Goal: Information Seeking & Learning: Learn about a topic

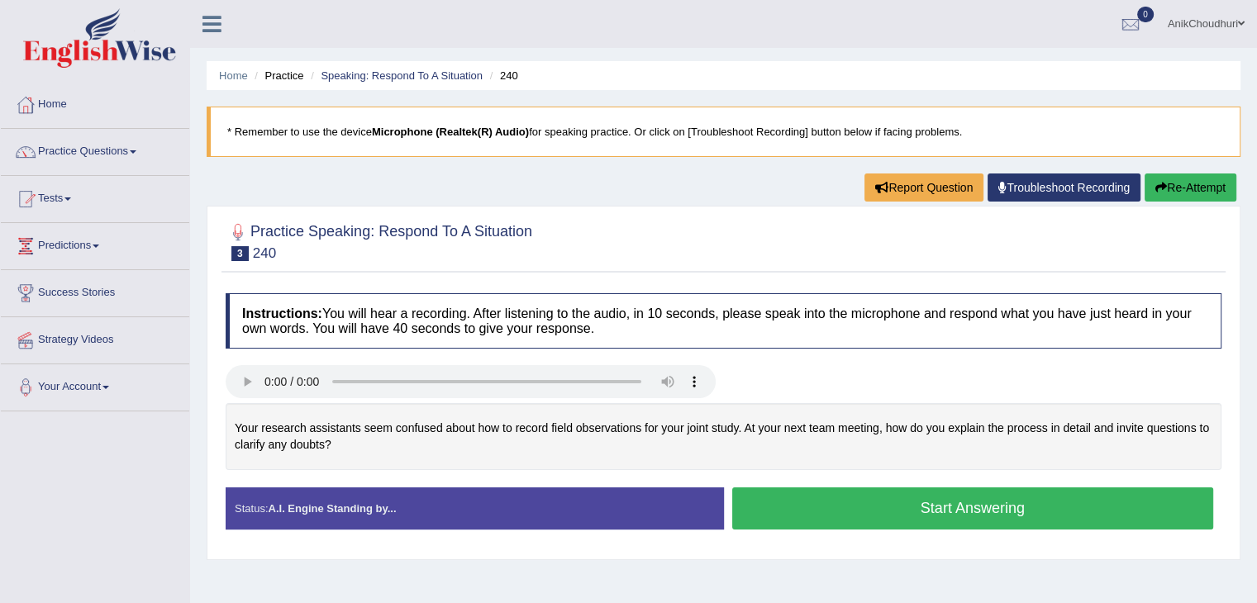
click at [737, 242] on div at bounding box center [724, 241] width 996 height 50
click at [859, 493] on button "Start Answering" at bounding box center [973, 508] width 482 height 42
click at [929, 513] on button "Start Answering" at bounding box center [973, 508] width 482 height 42
click at [932, 513] on button "Start Answering" at bounding box center [973, 508] width 482 height 42
click at [930, 503] on button "Start Answering" at bounding box center [973, 508] width 482 height 42
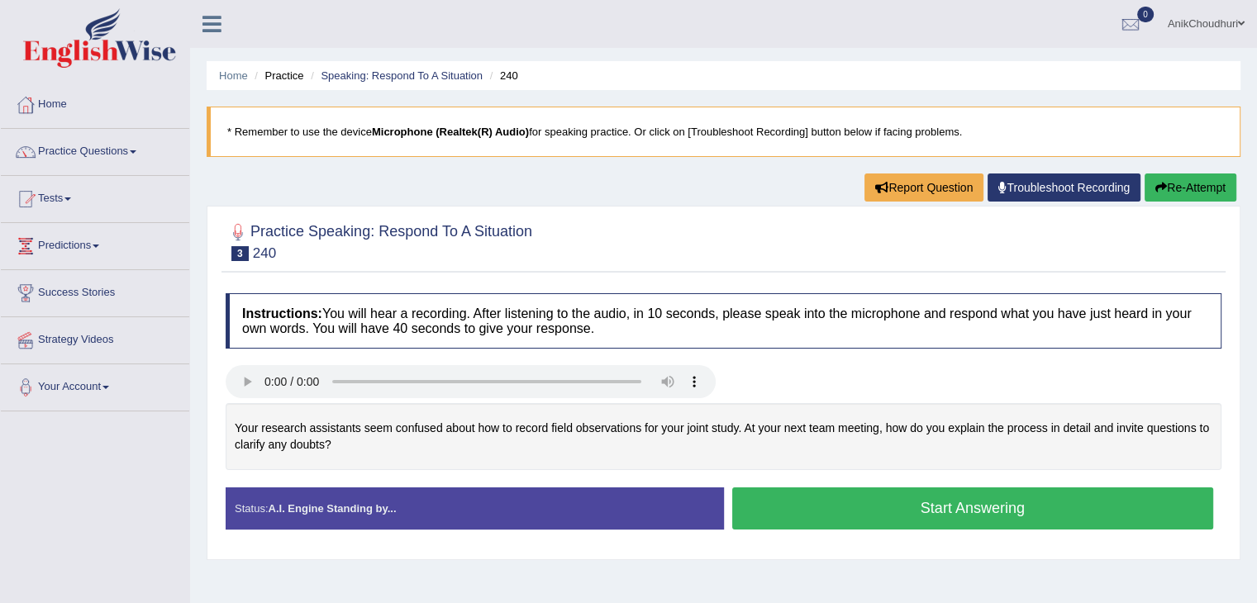
click at [886, 499] on button "Start Answering" at bounding box center [973, 508] width 482 height 42
click at [880, 496] on button "Start Answering" at bounding box center [973, 508] width 482 height 42
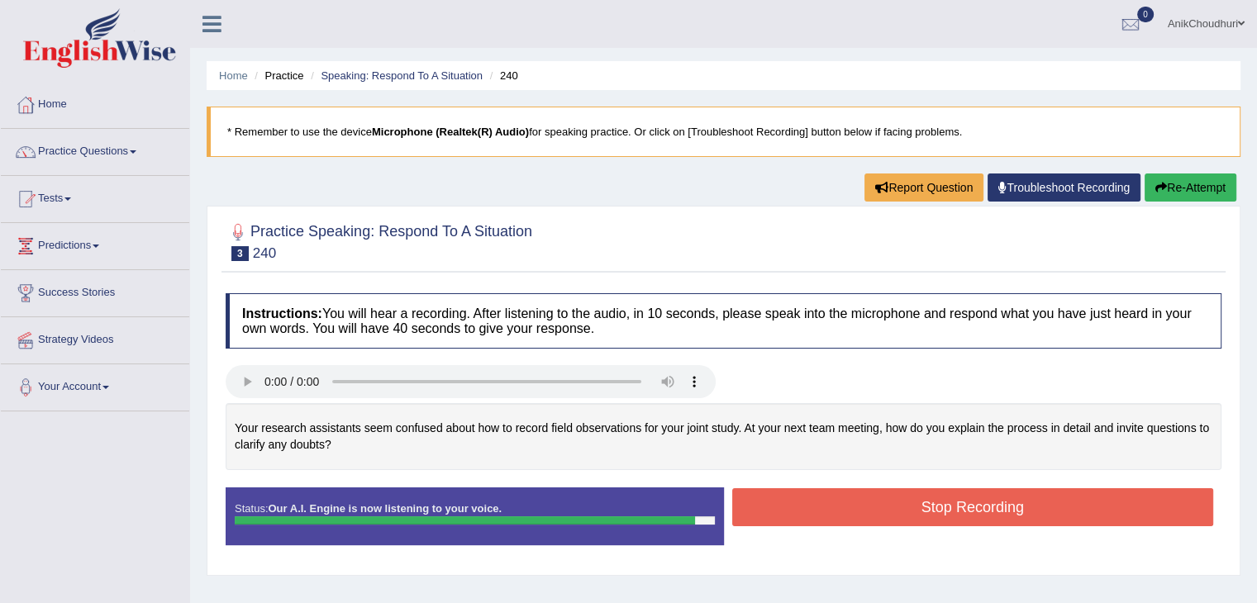
click at [880, 496] on button "Stop Recording" at bounding box center [973, 507] width 482 height 38
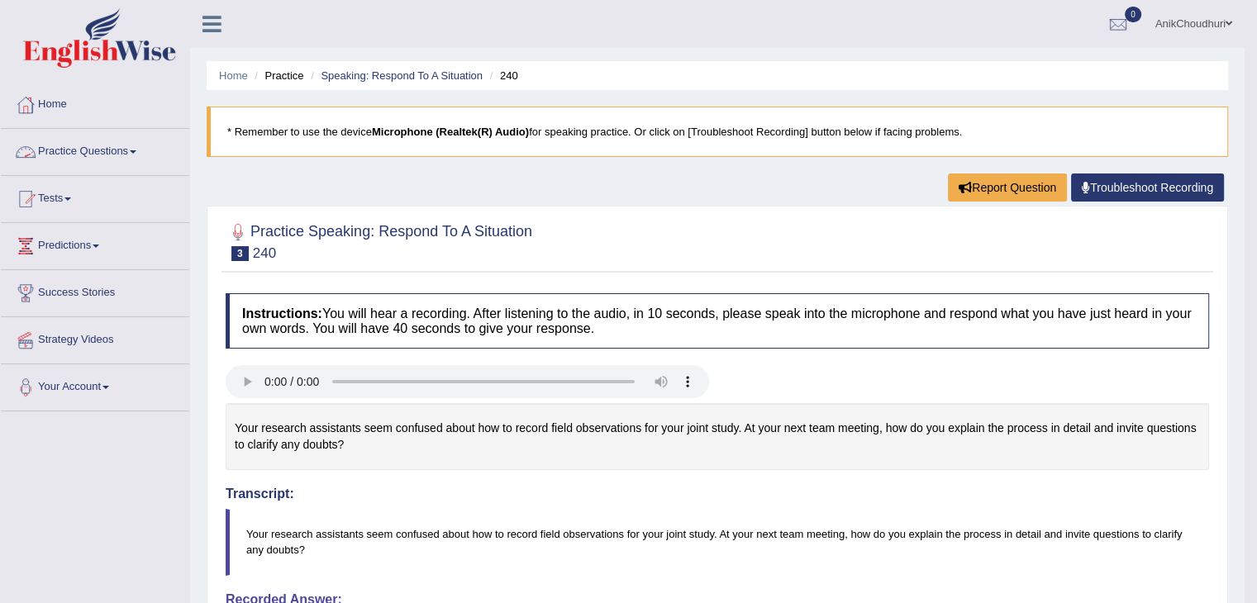
click at [99, 142] on link "Practice Questions" at bounding box center [95, 149] width 188 height 41
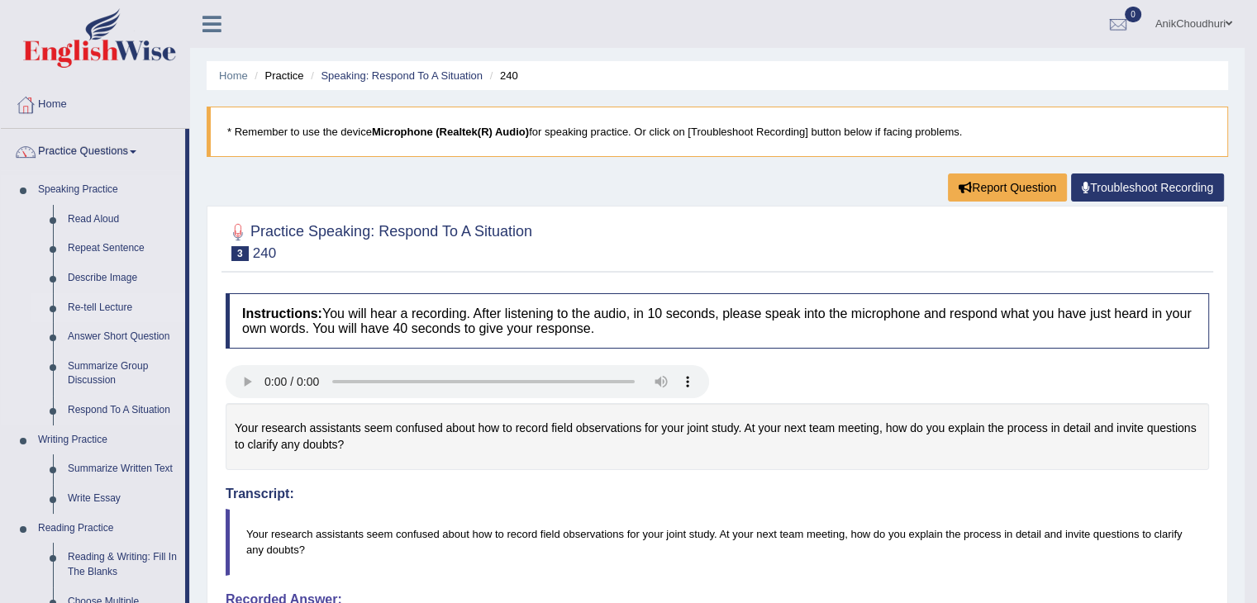
click at [108, 305] on link "Re-tell Lecture" at bounding box center [122, 308] width 125 height 30
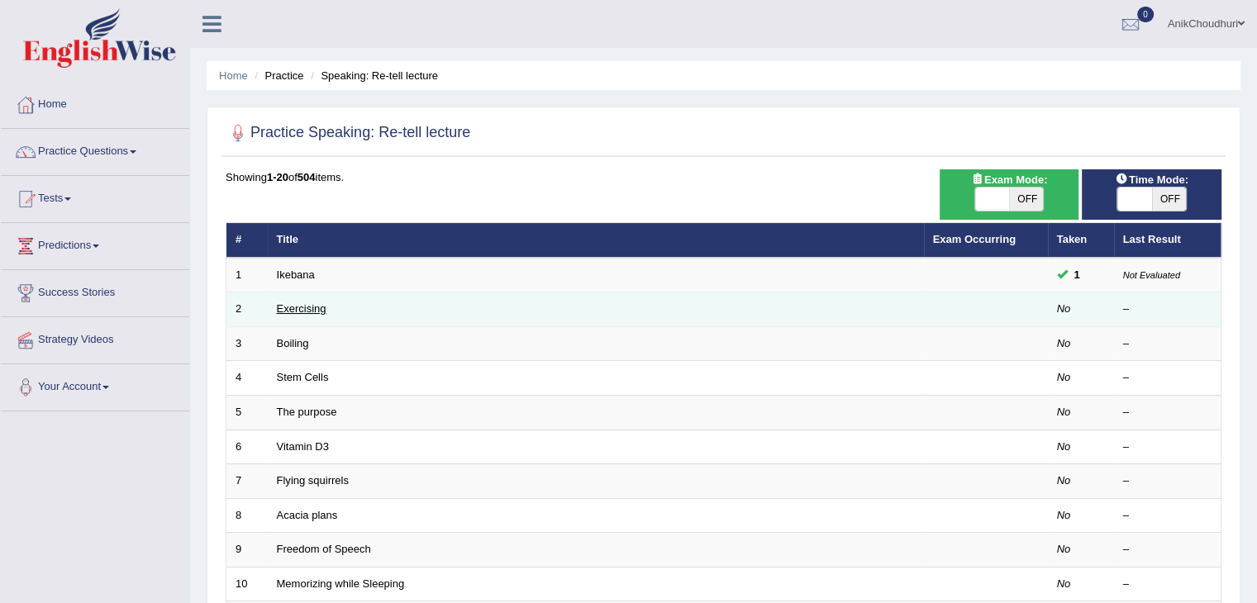
click at [301, 311] on link "Exercising" at bounding box center [302, 308] width 50 height 12
